Goal: Check status: Check status

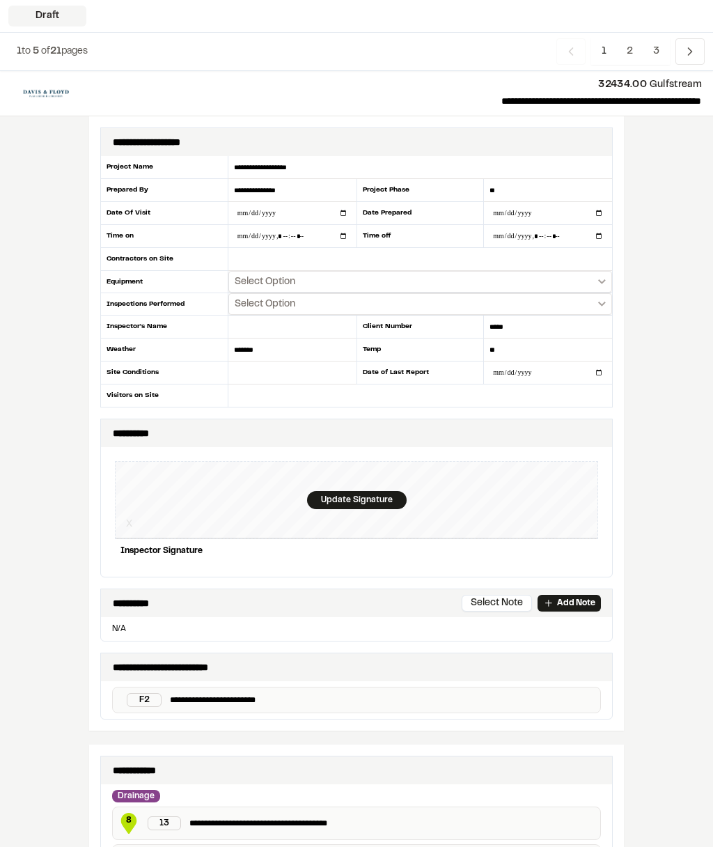
click at [581, 370] on input "date" at bounding box center [548, 372] width 128 height 22
type input "**********"
click at [548, 367] on input "**********" at bounding box center [548, 372] width 128 height 22
click at [570, 371] on input "**********" at bounding box center [548, 372] width 128 height 22
